Goal: Download file/media

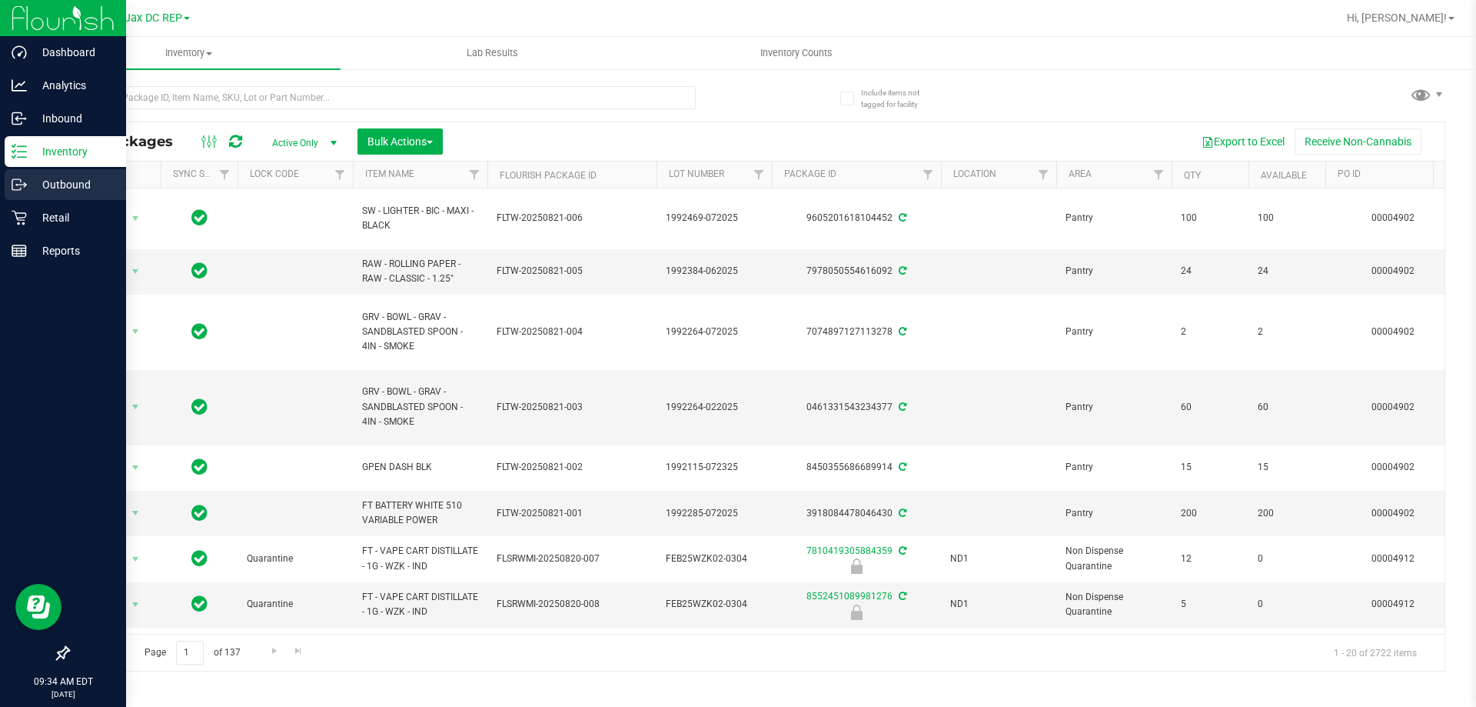
click at [28, 195] on div "Outbound" at bounding box center [65, 184] width 121 height 31
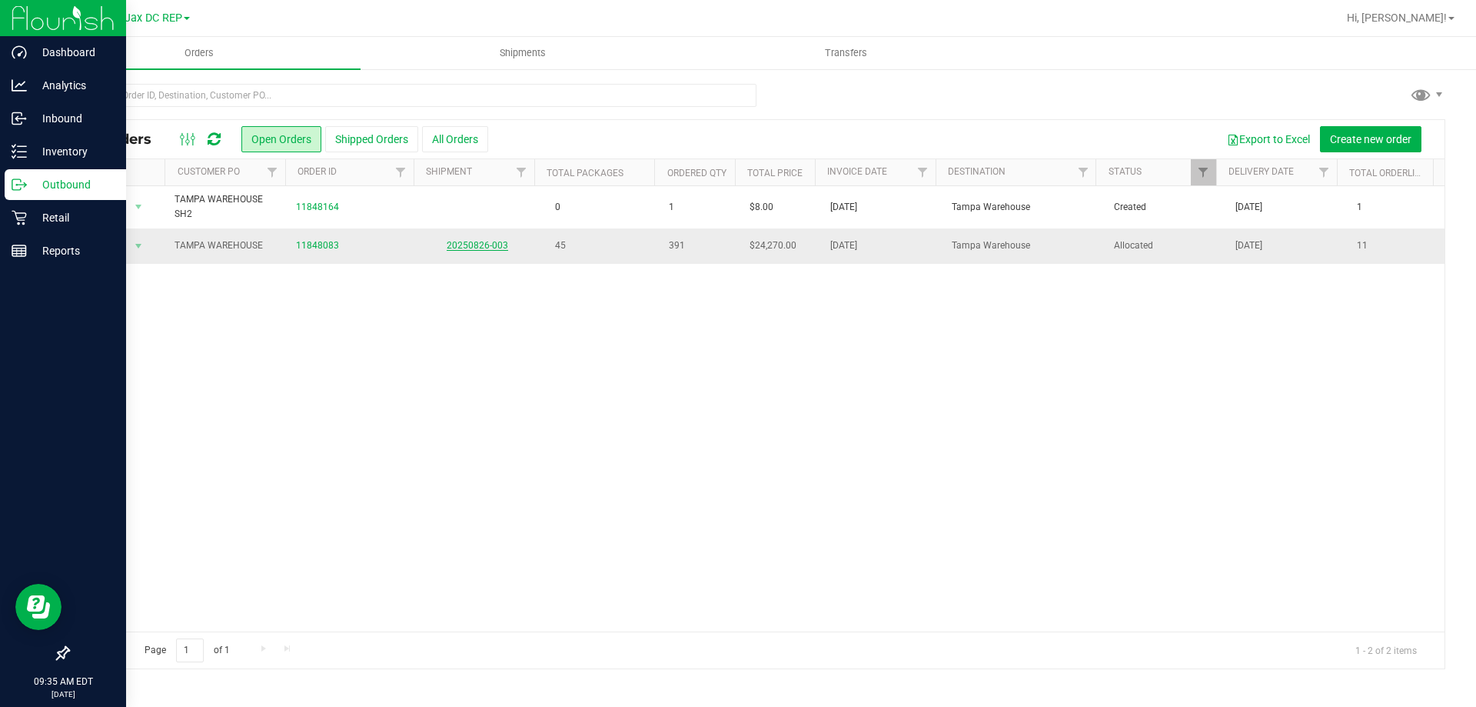
click at [462, 248] on link "20250826-003" at bounding box center [478, 245] width 62 height 11
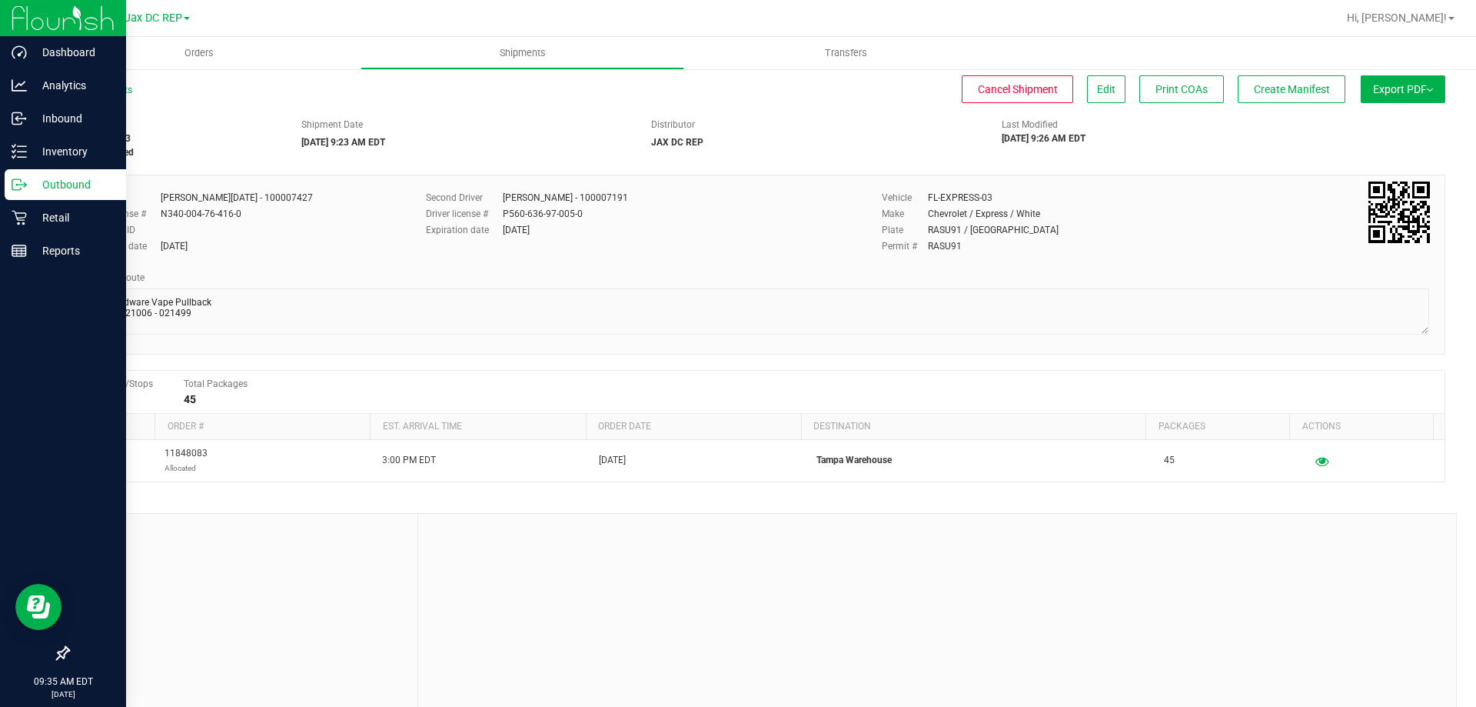
click at [1427, 88] on img at bounding box center [1430, 89] width 6 height 3
click at [1358, 122] on span "Manifest by Package ID" at bounding box center [1381, 123] width 98 height 11
drag, startPoint x: 831, startPoint y: 28, endPoint x: 669, endPoint y: 20, distance: 162.5
click at [669, 20] on div "There was a problem generating the manifest : invalid manifest type" at bounding box center [751, 27] width 181 height 31
copy div "There was a problem generating the manifest : invalid manifest type"
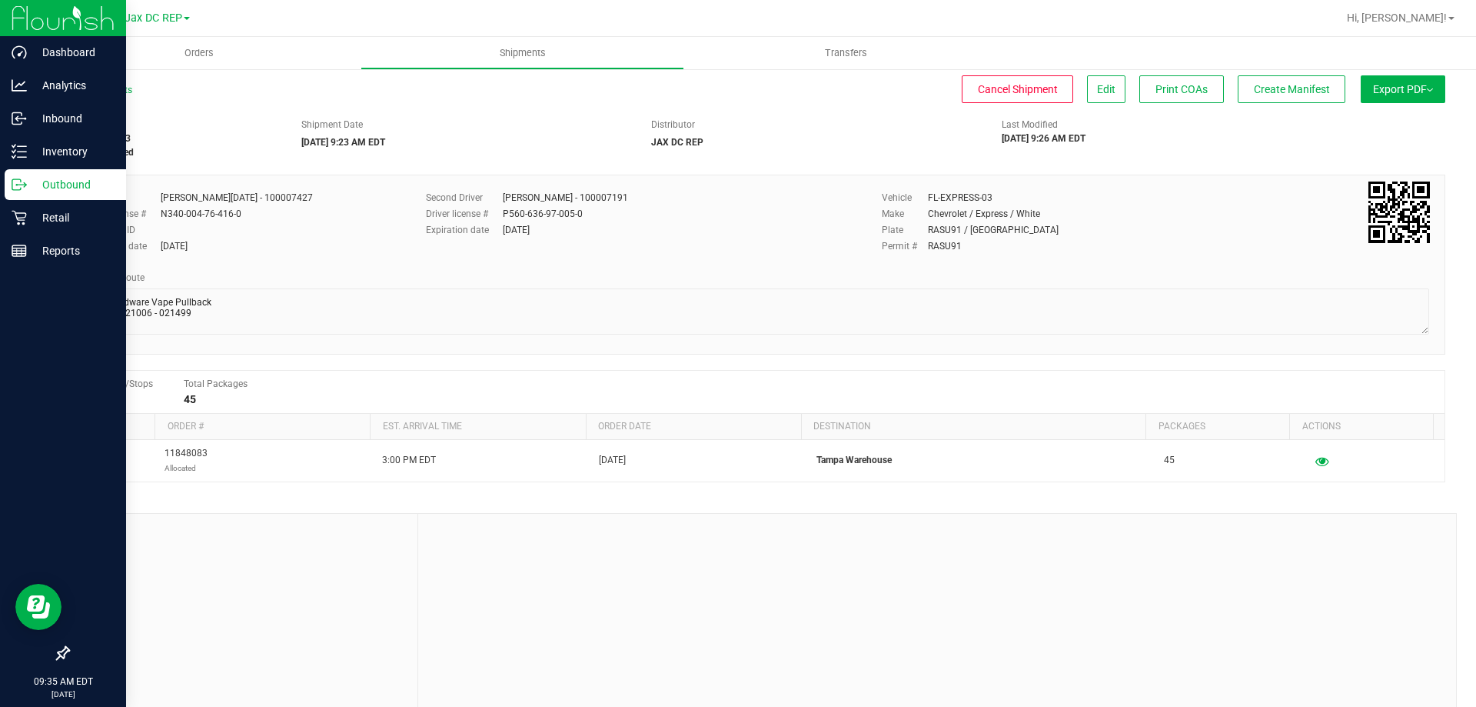
click at [1390, 100] on button "Export PDF" at bounding box center [1403, 89] width 85 height 28
click at [1379, 128] on span "Manifest by Package ID" at bounding box center [1381, 123] width 98 height 11
drag, startPoint x: 677, startPoint y: 16, endPoint x: 823, endPoint y: 36, distance: 148.2
click at [823, 36] on div "There was a problem generating the manifest : invalid manifest type" at bounding box center [751, 27] width 181 height 31
copy div "There was a problem generating the manifest : invalid manifest type"
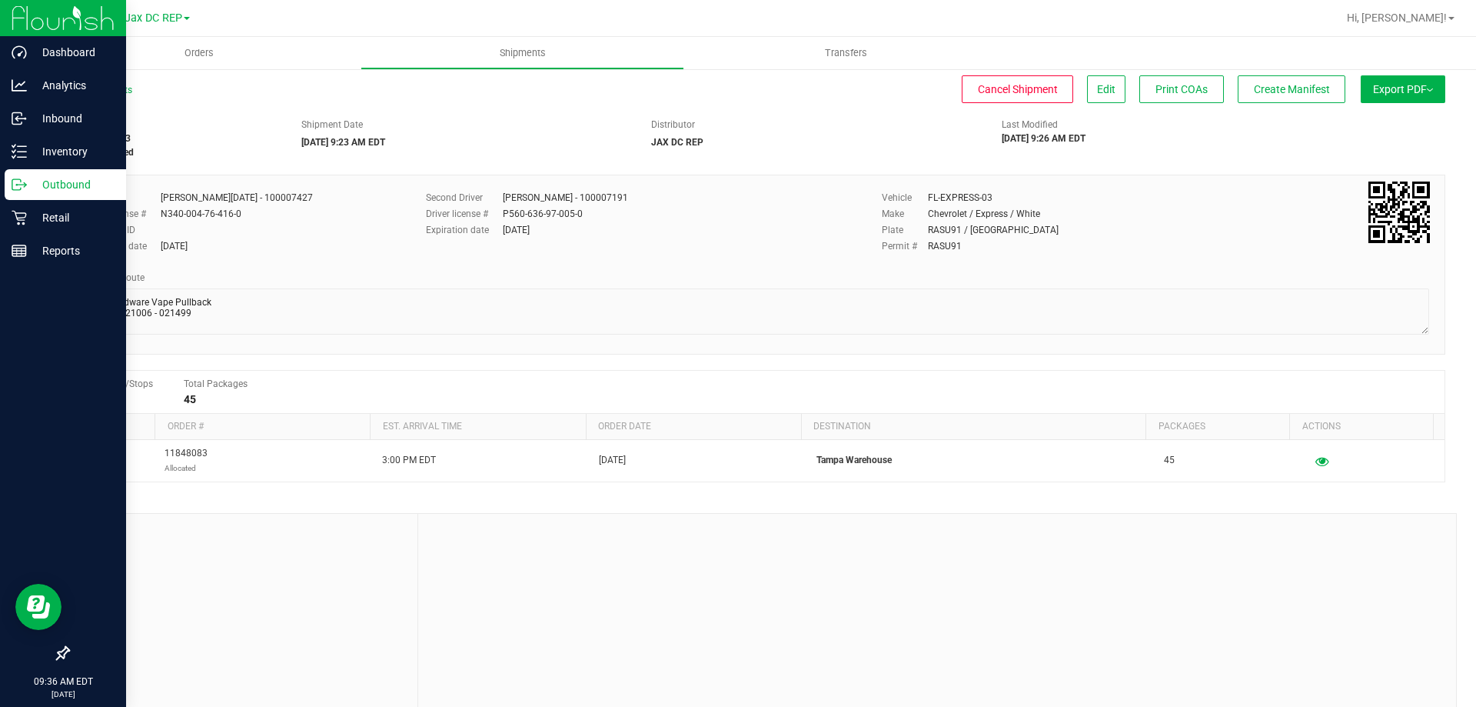
click at [1390, 88] on span "Export PDF" at bounding box center [1403, 89] width 60 height 12
click at [1364, 125] on span "Manifest by Package ID" at bounding box center [1381, 123] width 98 height 11
click at [1421, 91] on span "Export PDF" at bounding box center [1403, 89] width 60 height 12
click at [1346, 129] on li "Manifest by Package ID" at bounding box center [1398, 122] width 155 height 23
click at [1392, 79] on button "Export PDF" at bounding box center [1403, 89] width 85 height 28
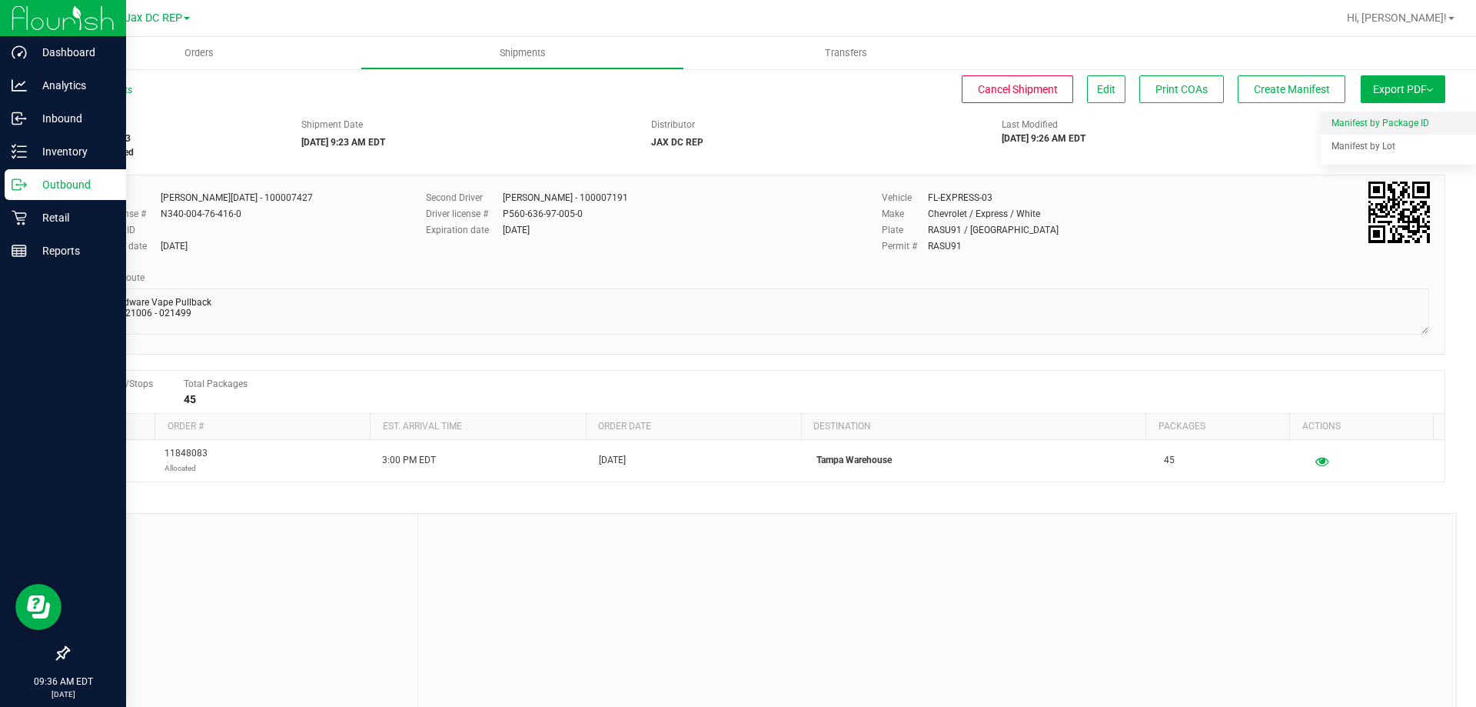
click at [1367, 121] on span "Manifest by Package ID" at bounding box center [1381, 123] width 98 height 11
click at [1394, 89] on span "Export PDF" at bounding box center [1403, 89] width 60 height 12
click at [1372, 114] on li "Manifest by Package ID" at bounding box center [1398, 122] width 155 height 23
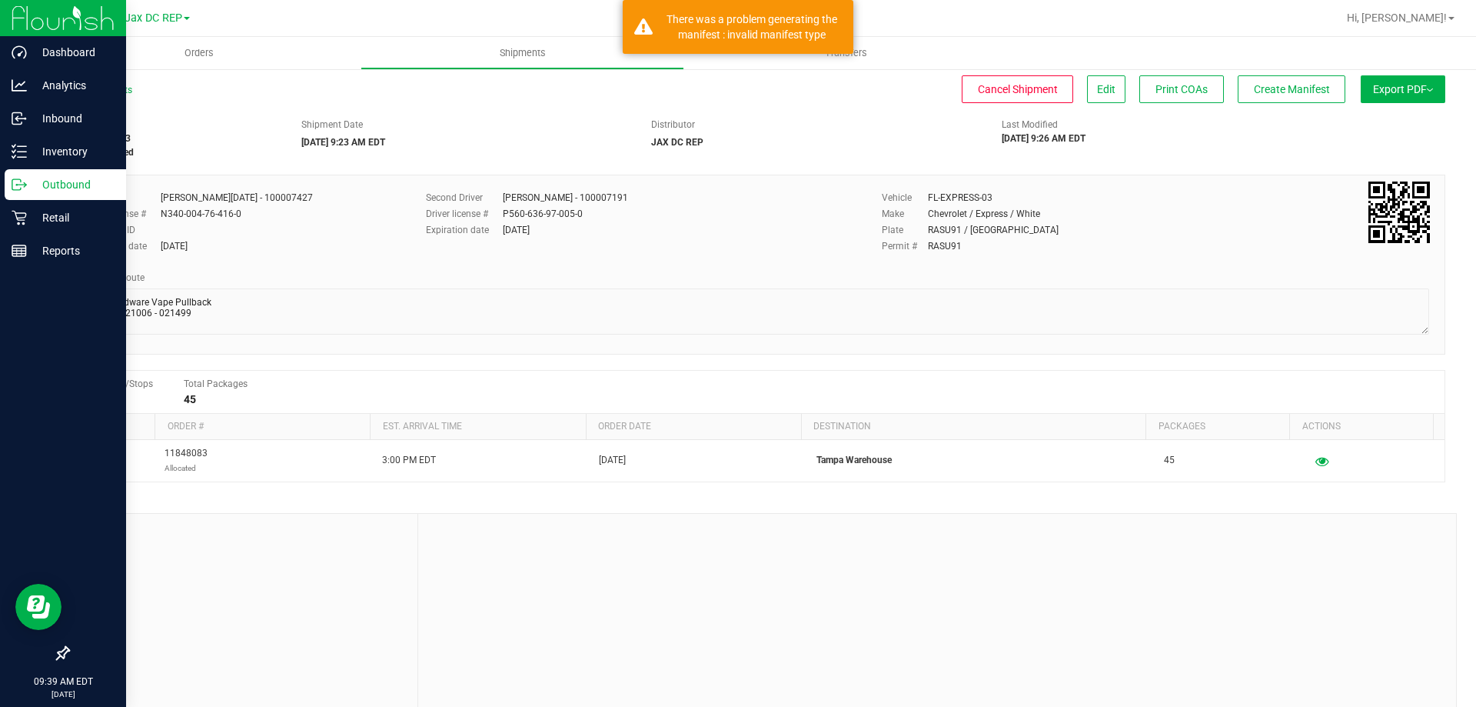
click at [1400, 92] on span "Export PDF" at bounding box center [1403, 89] width 60 height 12
click at [1374, 146] on span "Manifest by Lot" at bounding box center [1364, 146] width 64 height 11
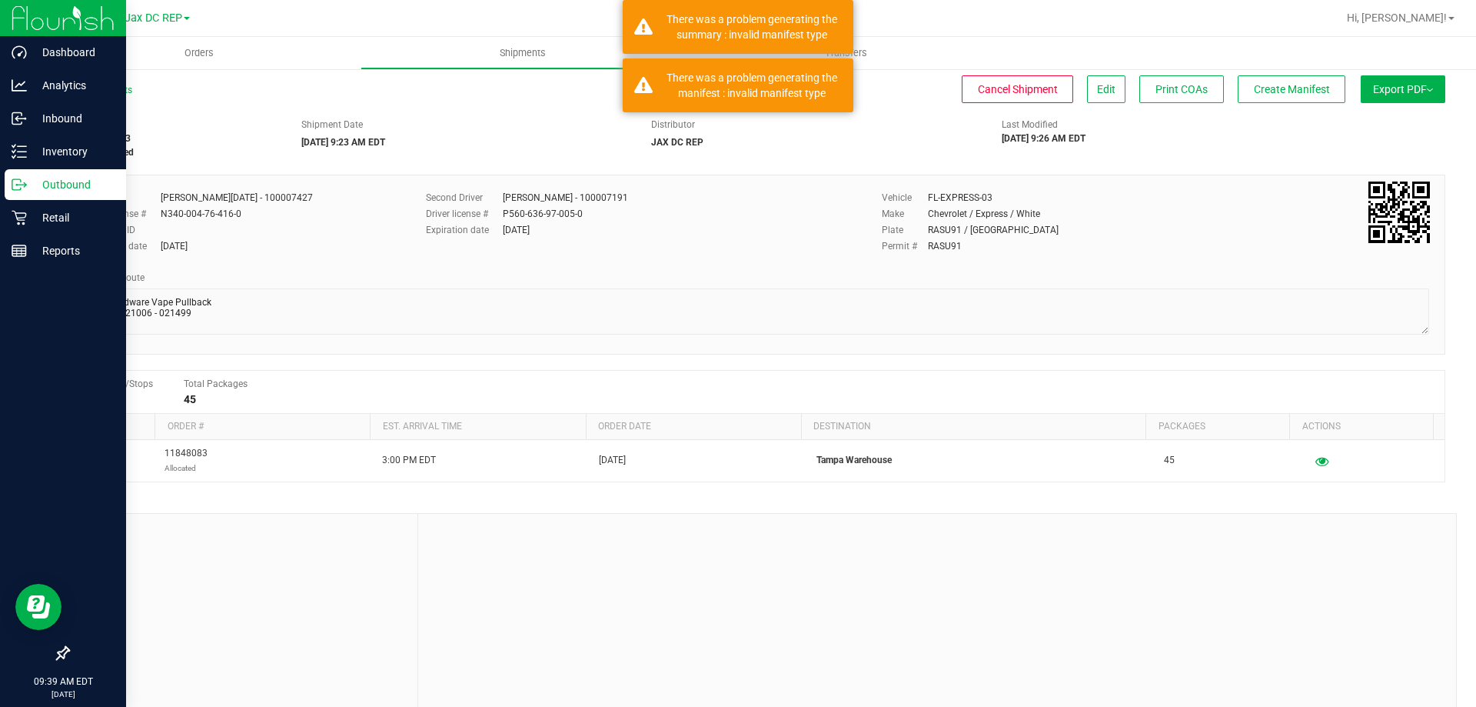
click at [915, 124] on div "Distributor" at bounding box center [815, 125] width 328 height 14
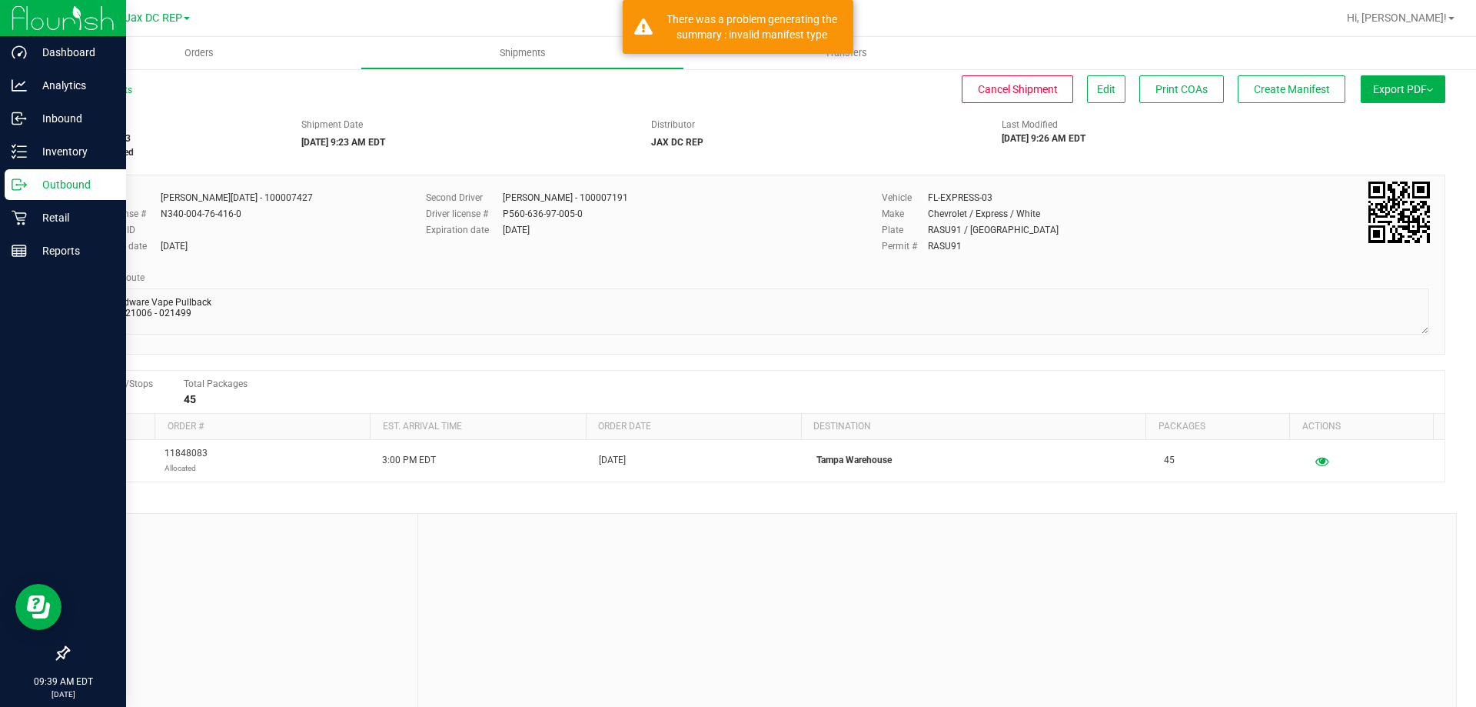
click at [759, 206] on div "Second Driver [PERSON_NAME] - 100007191 Driver license # P560-636-97-005-0 Expi…" at bounding box center [642, 219] width 433 height 56
click at [785, 137] on div "Distributor JAX DC REP" at bounding box center [815, 134] width 351 height 32
click at [98, 86] on link "All Shipments" at bounding box center [100, 90] width 65 height 11
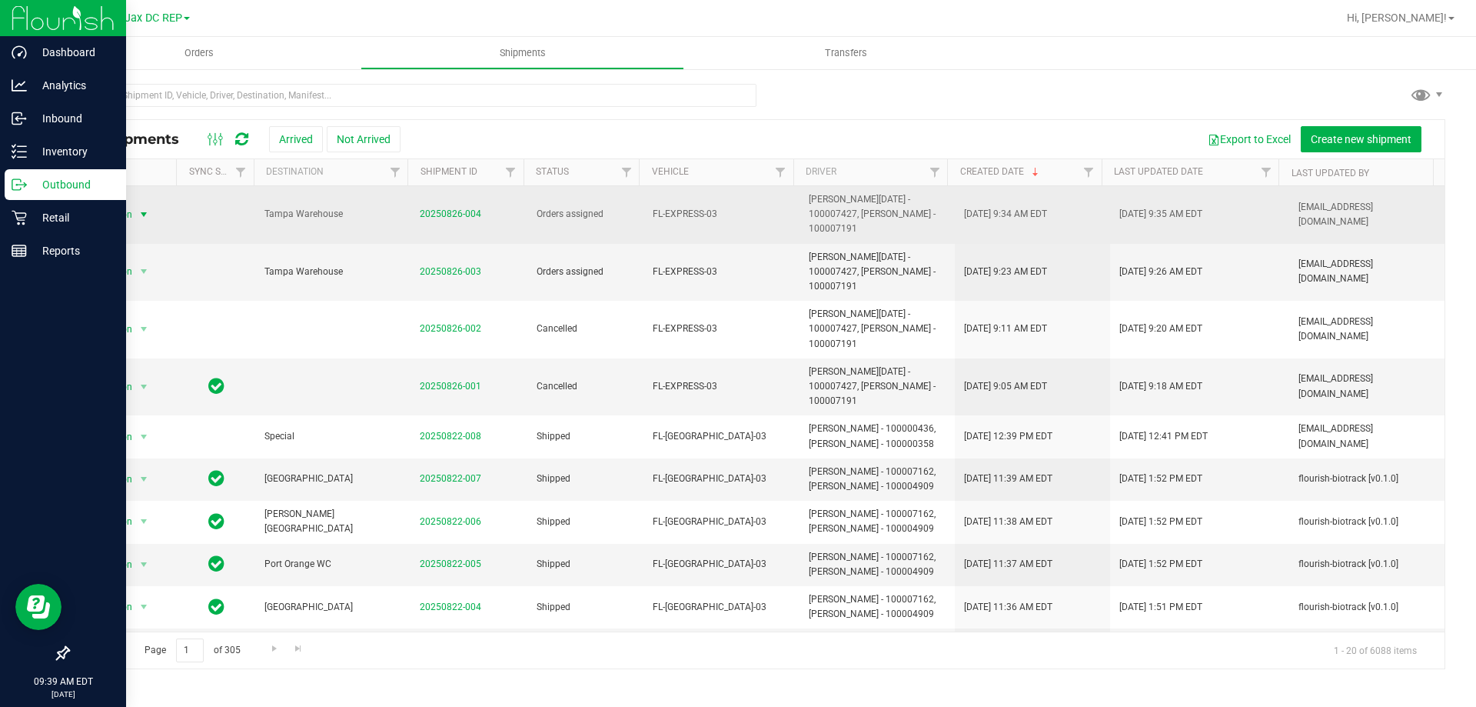
click at [147, 208] on span "select" at bounding box center [144, 214] width 12 height 12
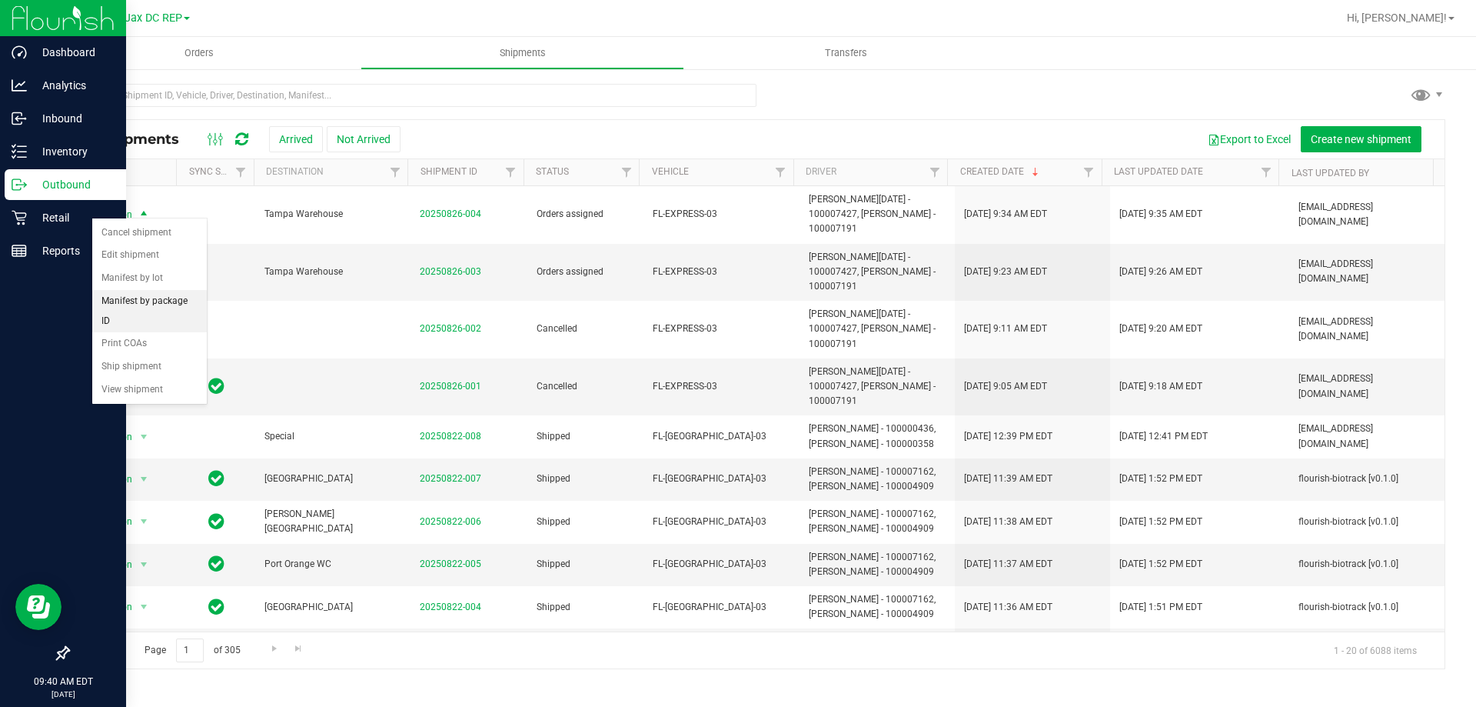
click at [118, 300] on li "Manifest by package ID" at bounding box center [149, 311] width 115 height 42
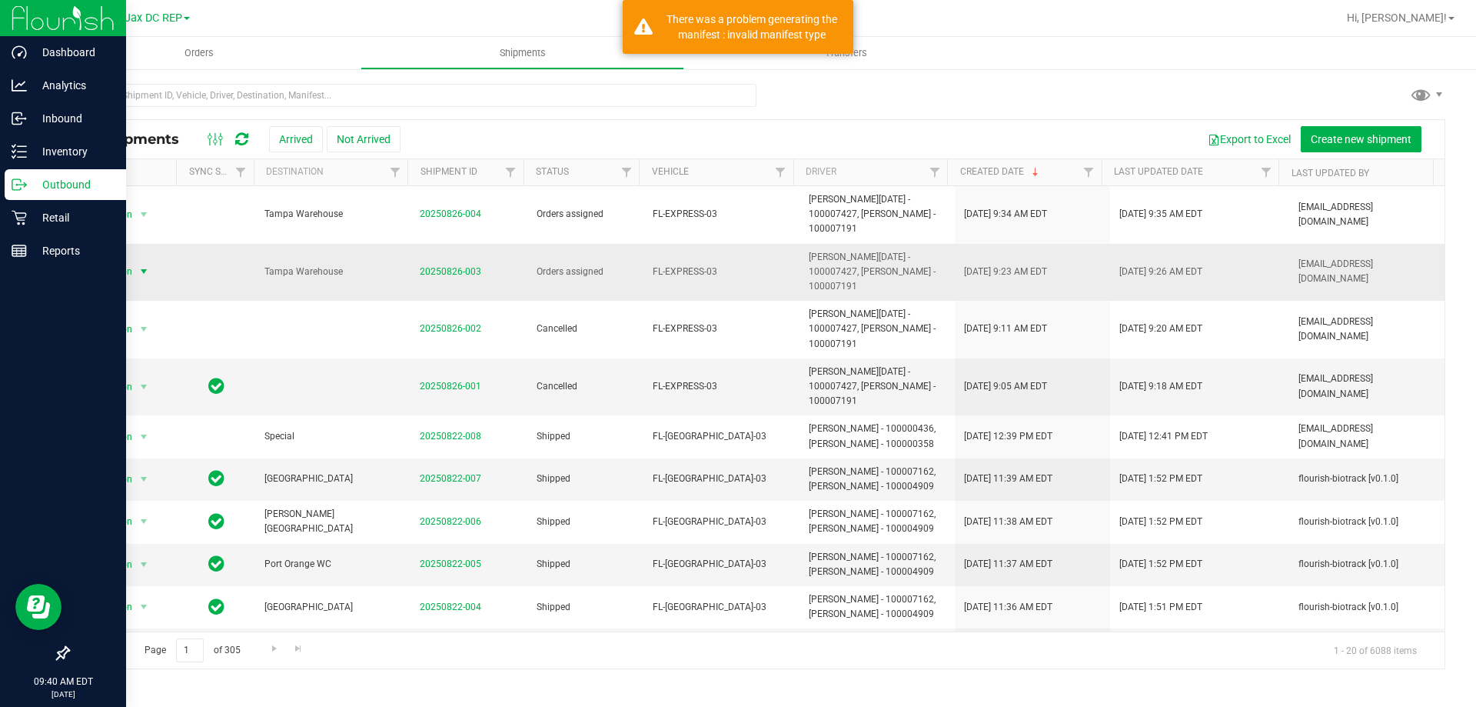
click at [135, 261] on span "select" at bounding box center [144, 272] width 19 height 22
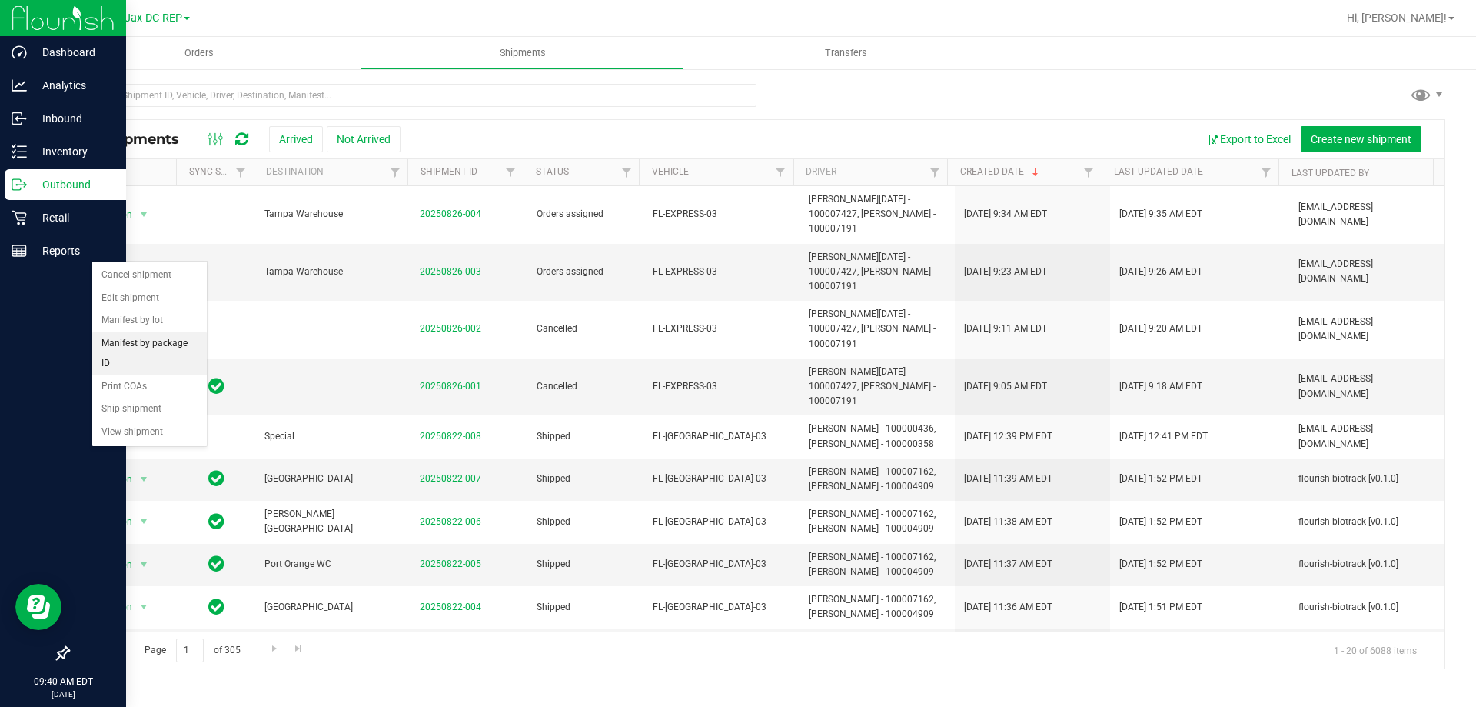
click at [132, 340] on li "Manifest by package ID" at bounding box center [149, 353] width 115 height 42
